Goal: Information Seeking & Learning: Learn about a topic

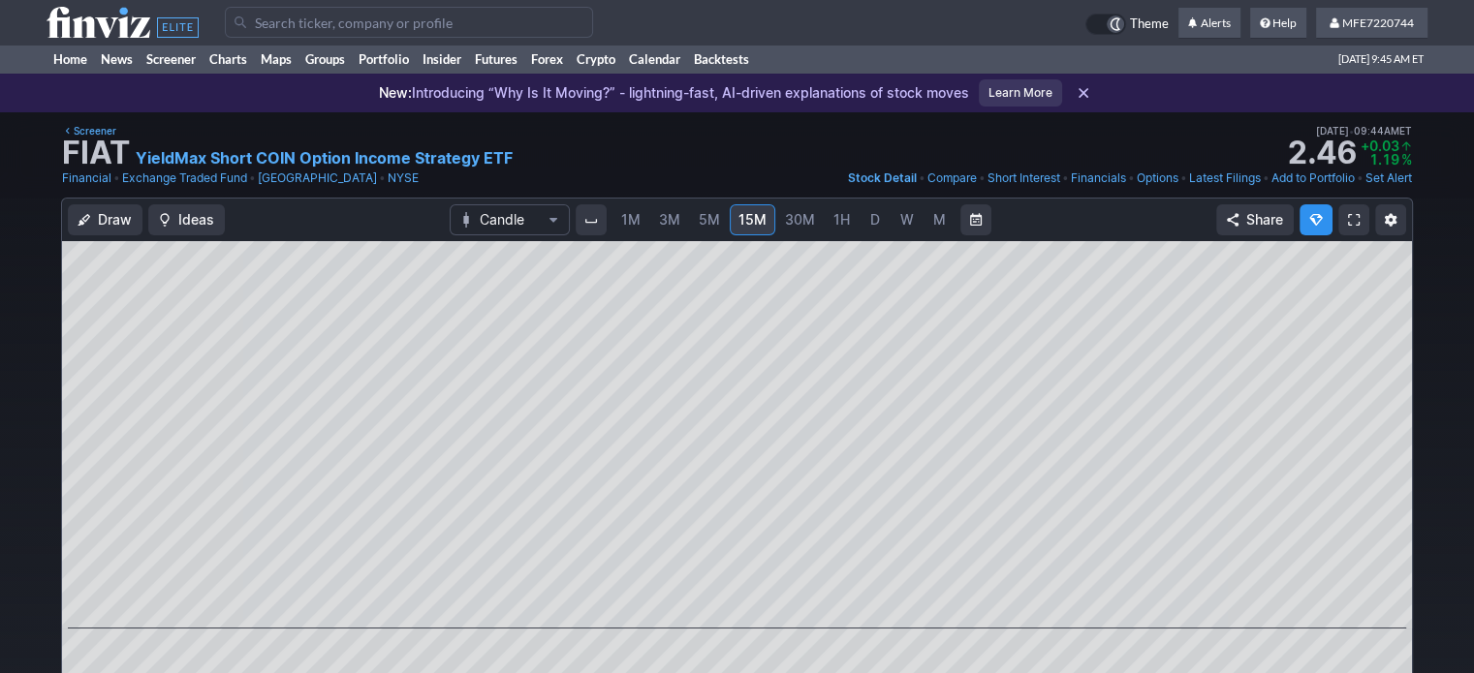
click at [870, 227] on span "D" at bounding box center [875, 219] width 10 height 16
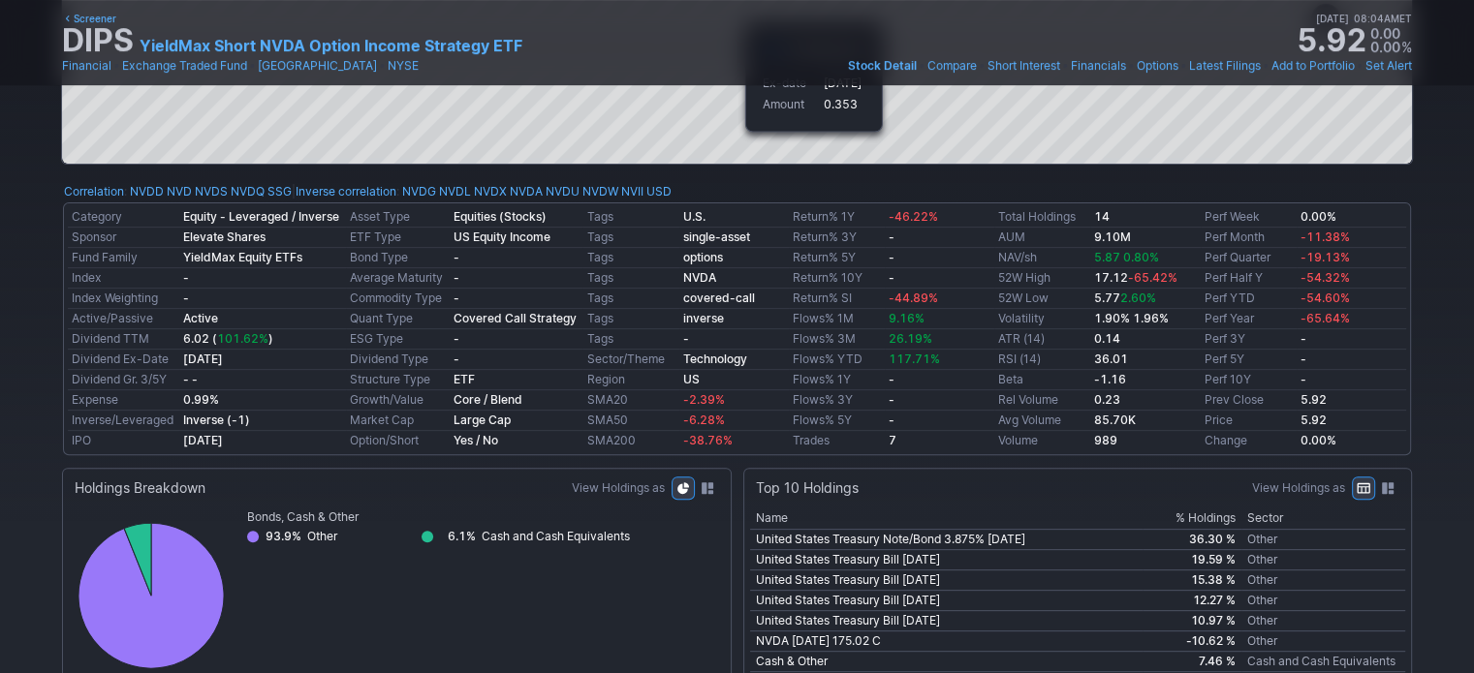
scroll to position [581, 0]
